Goal: Information Seeking & Learning: Learn about a topic

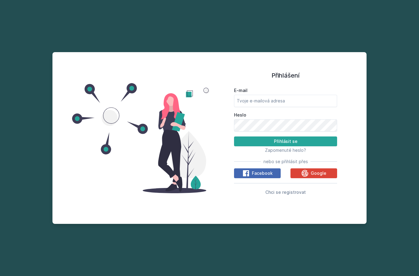
click at [310, 178] on button "Google" at bounding box center [313, 173] width 47 height 10
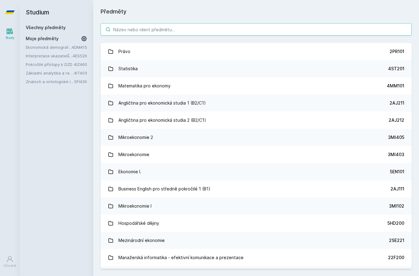
click at [231, 29] on input "search" at bounding box center [256, 29] width 311 height 12
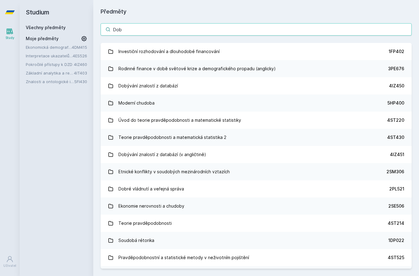
type input "Dob"
click at [291, 85] on link "Dobývání znalostí z databází 4IZ450" at bounding box center [256, 85] width 311 height 17
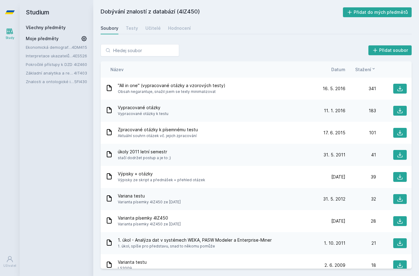
click at [340, 63] on div "Název Datum Stažení" at bounding box center [256, 69] width 311 height 16
click at [343, 67] on span "Datum" at bounding box center [338, 69] width 14 height 6
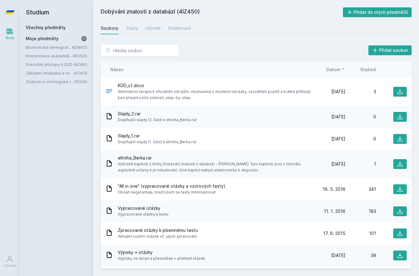
click at [402, 91] on icon at bounding box center [400, 92] width 6 height 6
